Goal: Information Seeking & Learning: Learn about a topic

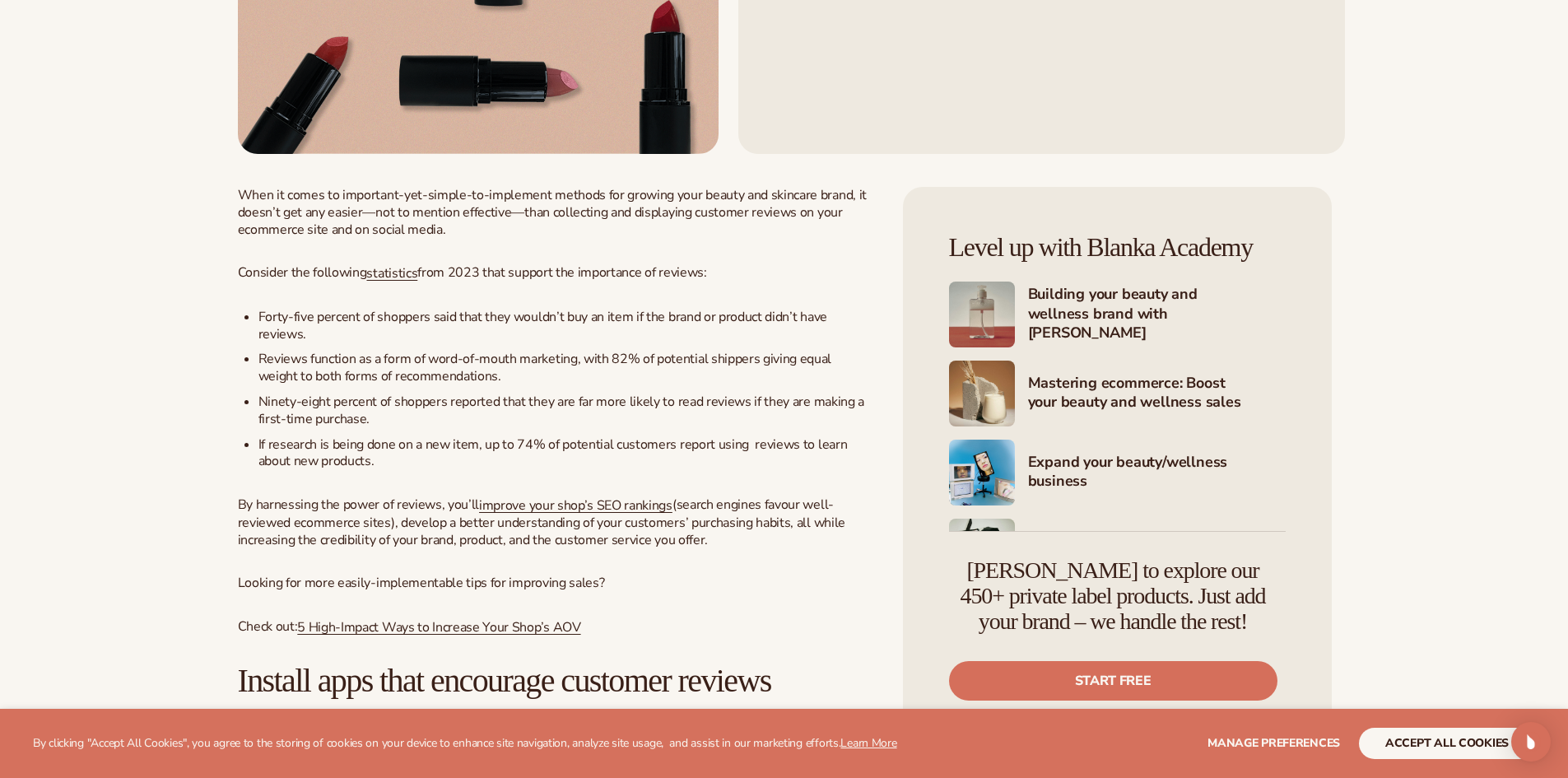
scroll to position [823, 0]
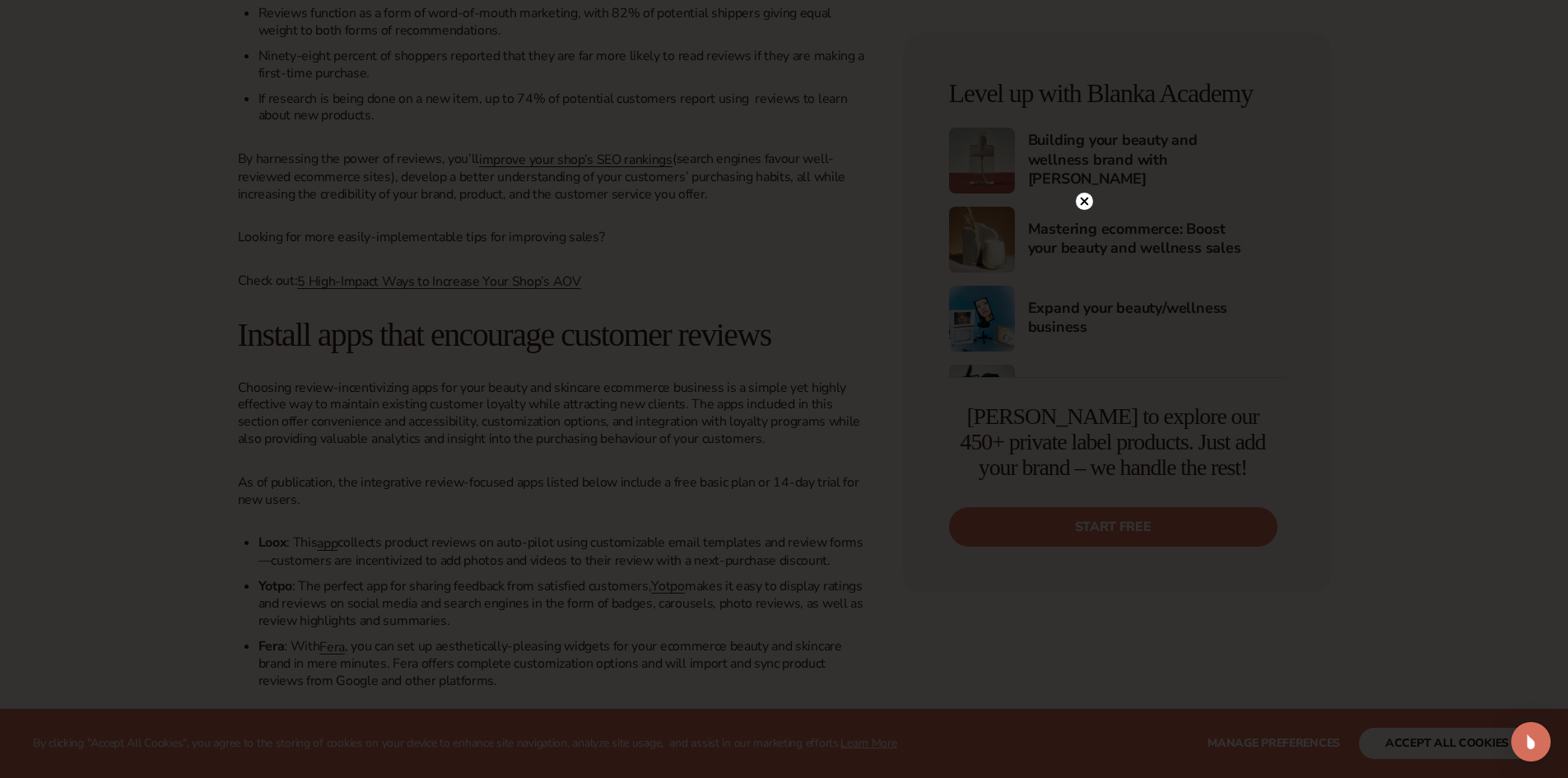
click at [1085, 201] on icon at bounding box center [1084, 202] width 8 height 8
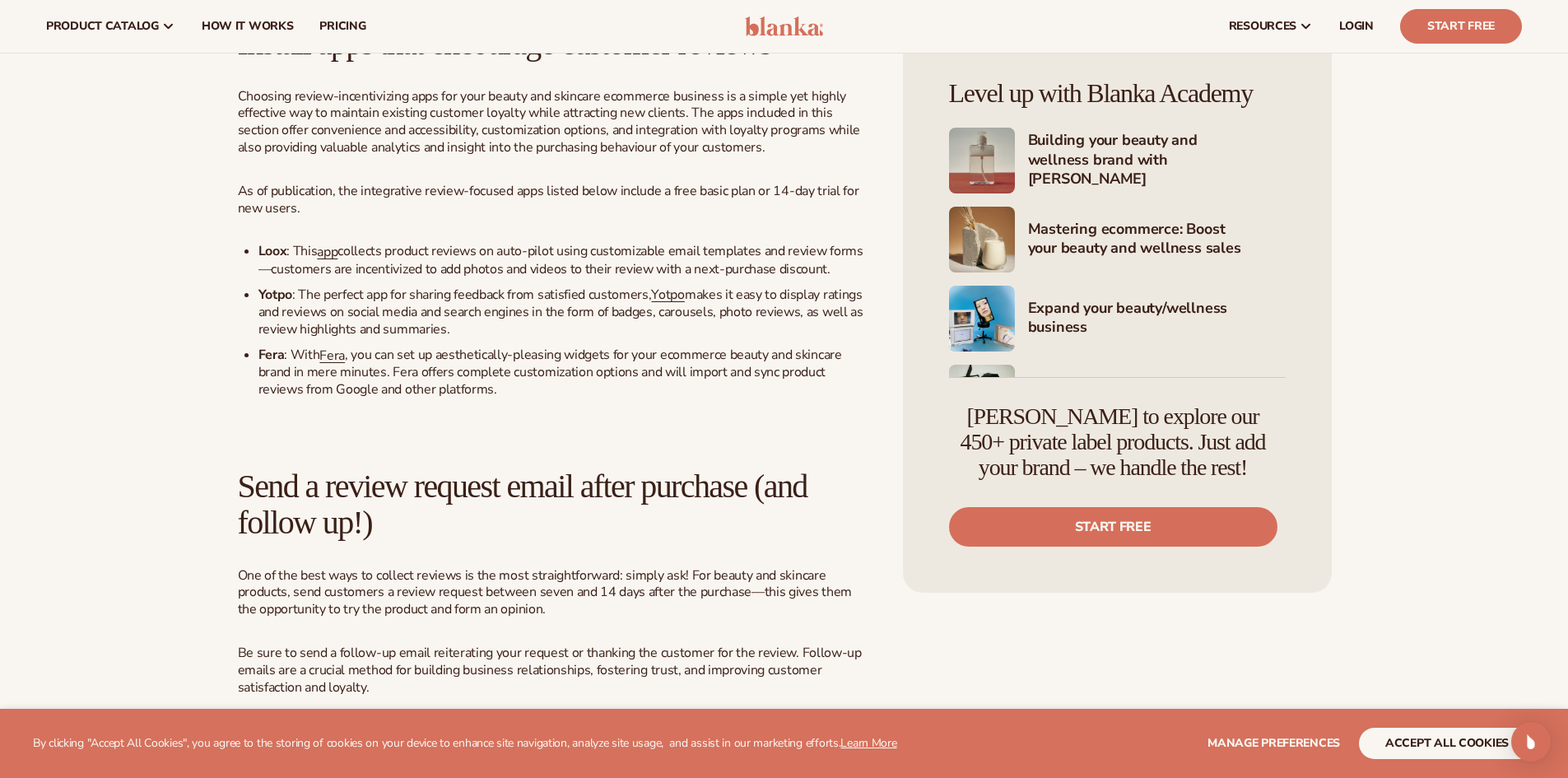
scroll to position [0, 0]
